Goal: Check status: Check status

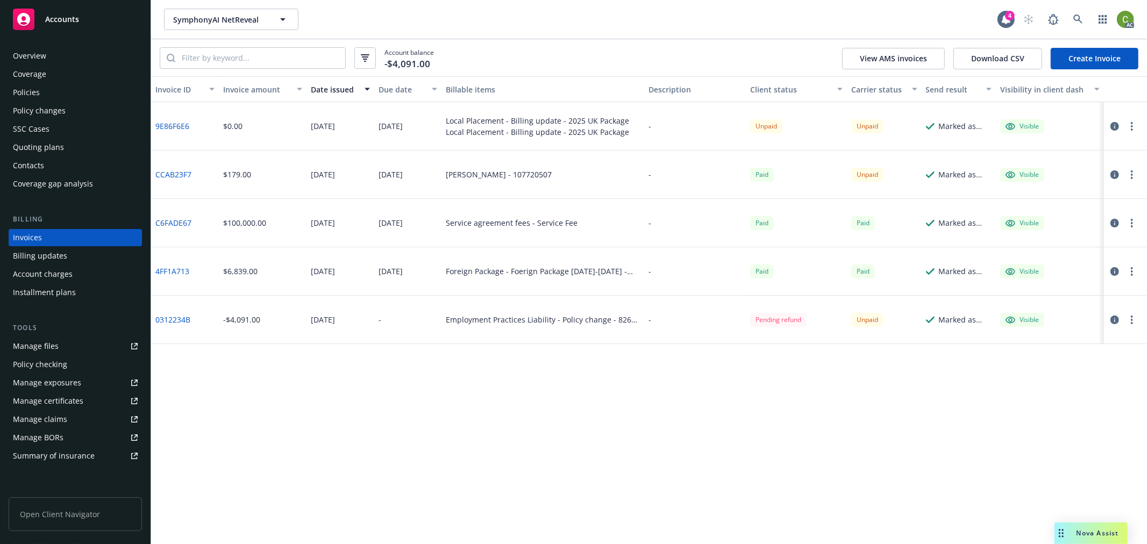
click at [180, 124] on link "9E86F6E6" at bounding box center [172, 125] width 34 height 11
click at [172, 122] on link "9E86F6E6" at bounding box center [172, 125] width 34 height 11
